Goal: Information Seeking & Learning: Find specific page/section

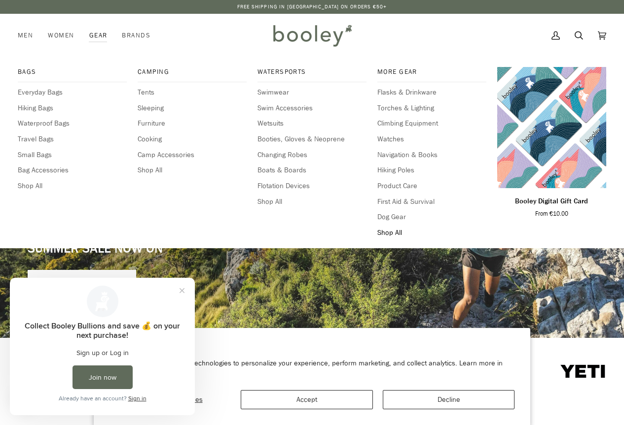
click at [389, 232] on span "Shop All" at bounding box center [431, 233] width 109 height 11
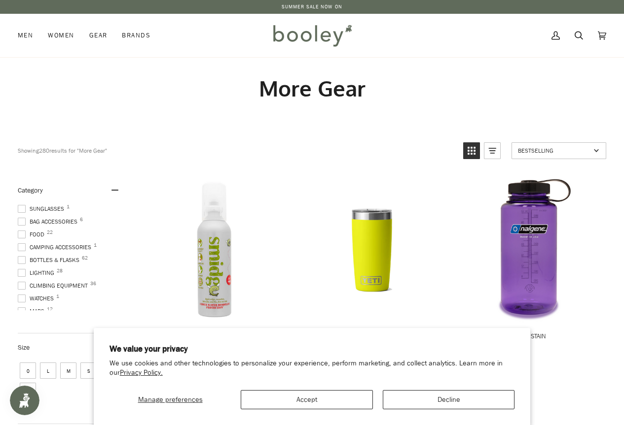
click at [34, 209] on span "Sunglasses 1" at bounding box center [42, 209] width 49 height 9
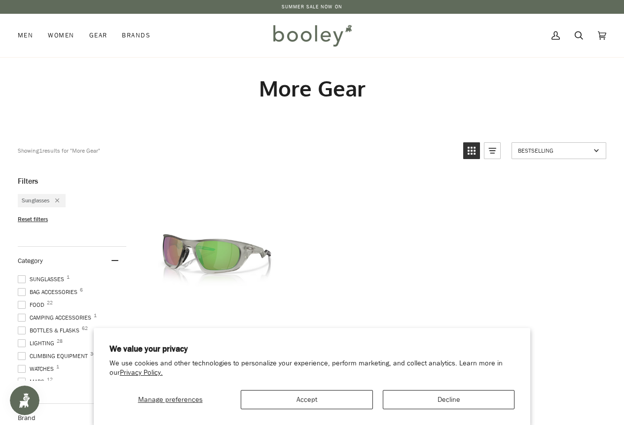
click at [322, 33] on img at bounding box center [312, 35] width 86 height 29
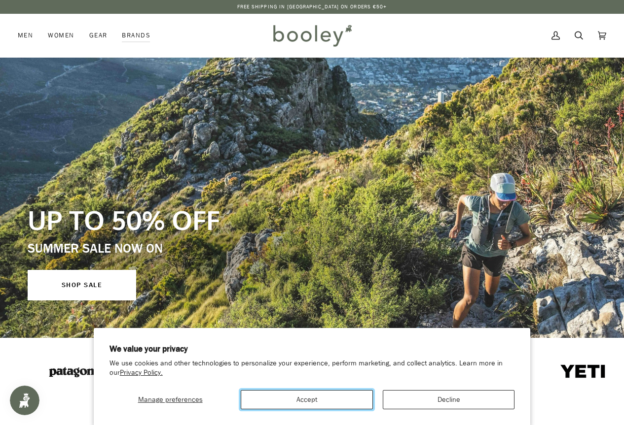
click at [308, 400] on button "Accept" at bounding box center [307, 399] width 132 height 19
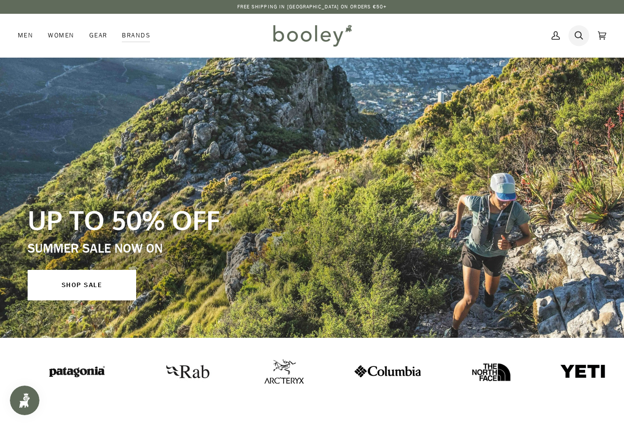
click at [575, 32] on icon at bounding box center [578, 35] width 8 height 15
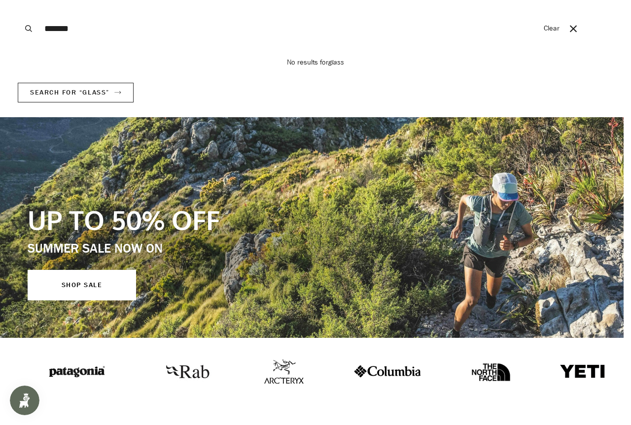
type input "*******"
click at [18, 0] on button "Search" at bounding box center [29, 28] width 22 height 57
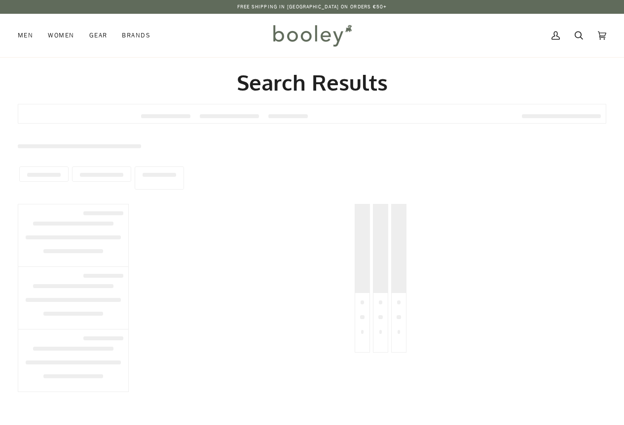
type input "*******"
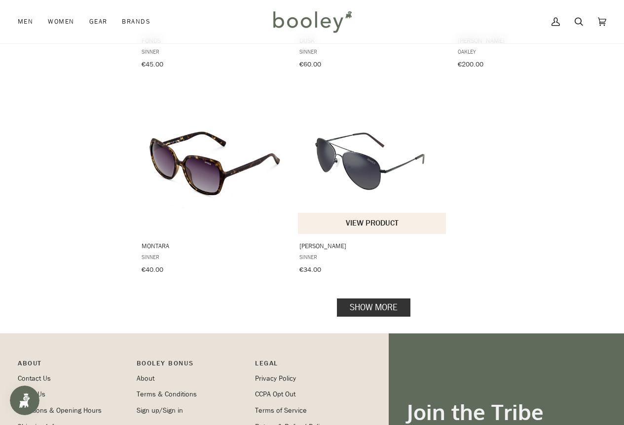
scroll to position [1282, 0]
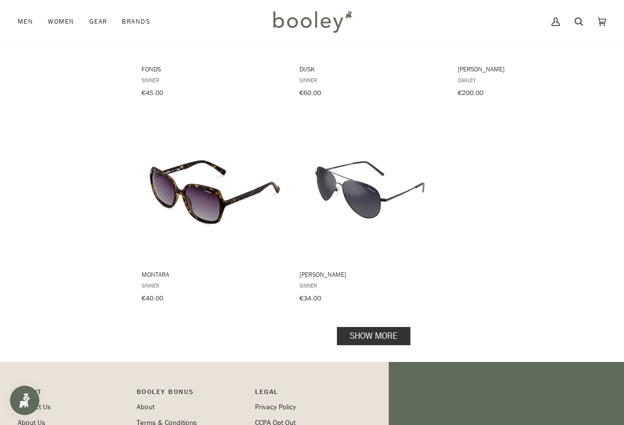
click at [357, 327] on link "Show more" at bounding box center [373, 336] width 73 height 18
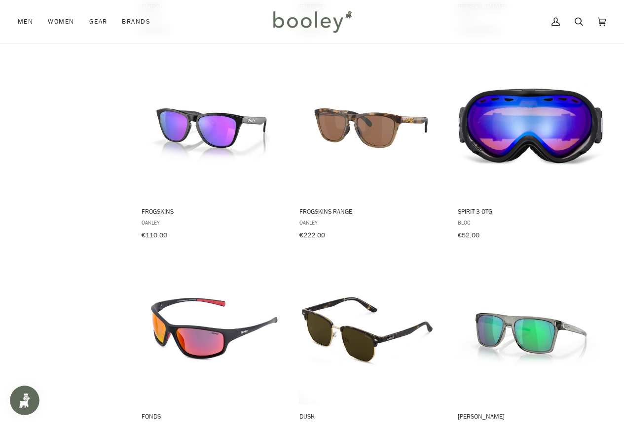
scroll to position [789, 0]
